Goal: Task Accomplishment & Management: Complete application form

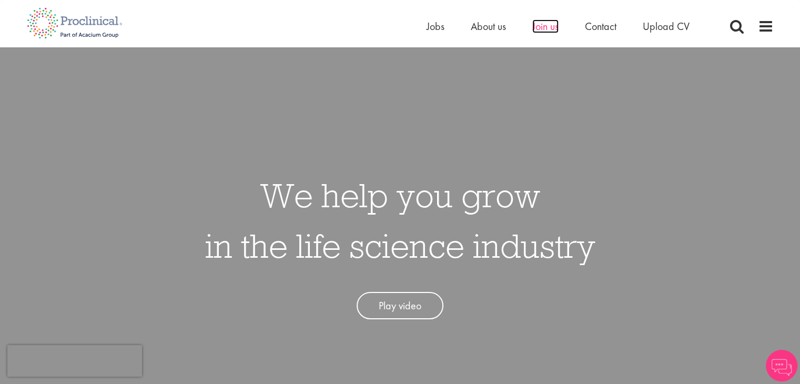
click at [550, 30] on span "Join us" at bounding box center [545, 26] width 26 height 14
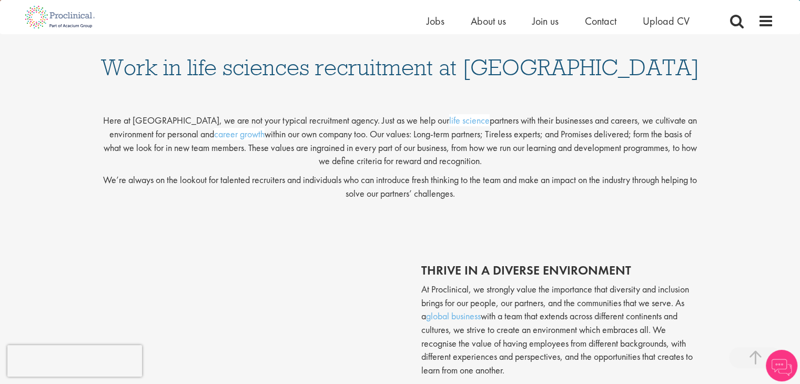
scroll to position [263, 0]
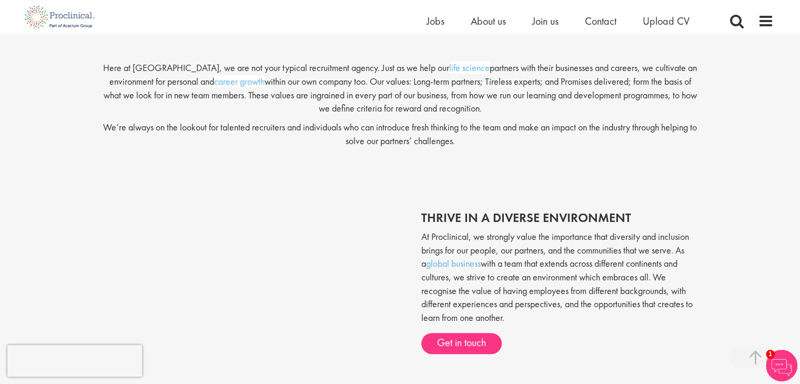
click at [449, 95] on p "Here at Proclinical, we are not your typical recruitment agency. Just as we hel…" at bounding box center [399, 84] width 599 height 63
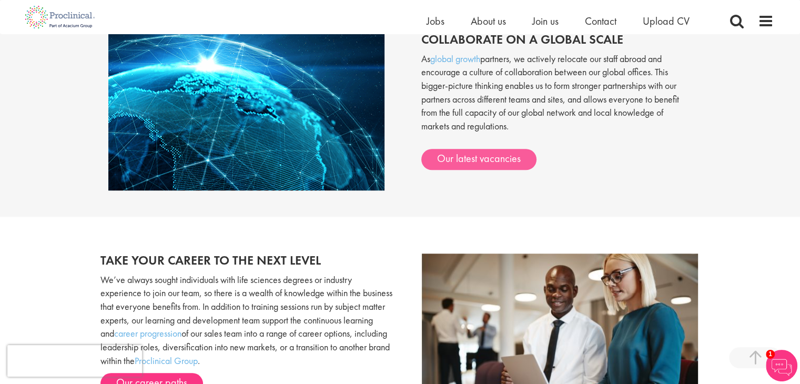
scroll to position [894, 0]
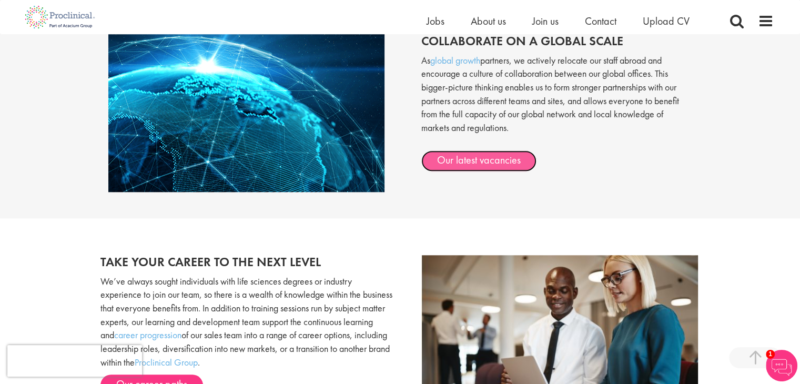
click at [447, 165] on link "Our latest vacancies" at bounding box center [478, 160] width 115 height 21
